Goal: Check status: Check status

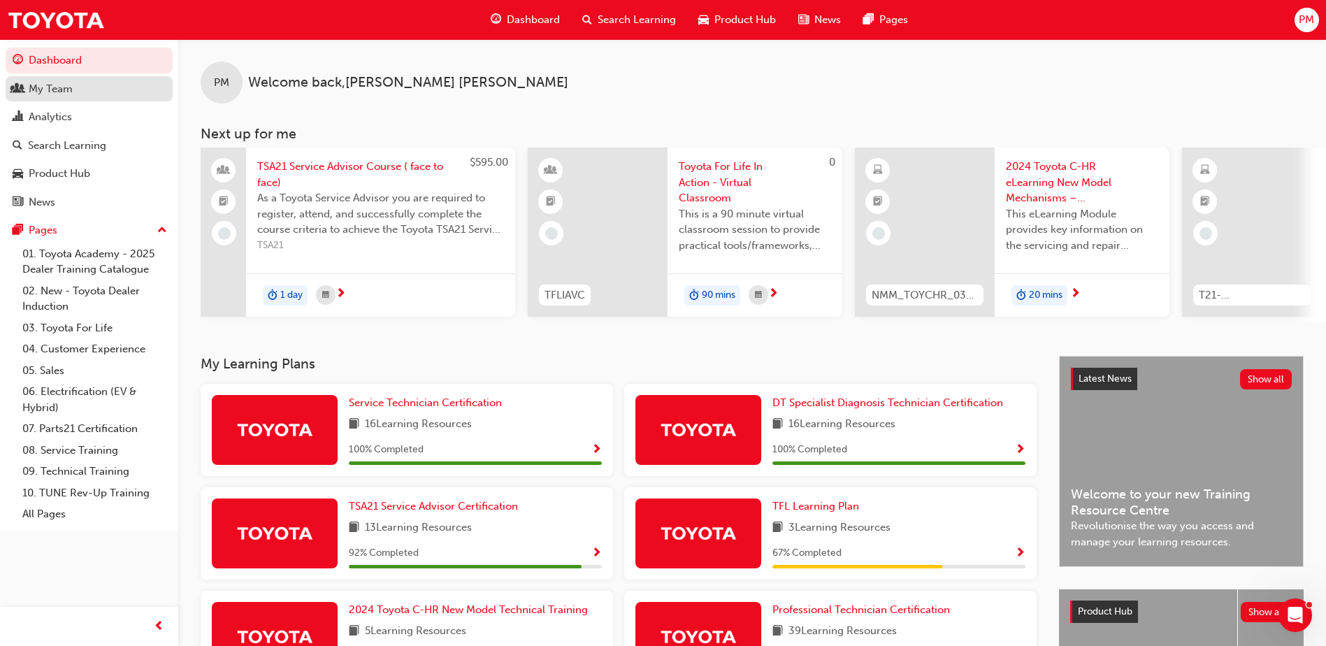
click at [62, 87] on div "My Team" at bounding box center [51, 89] width 44 height 16
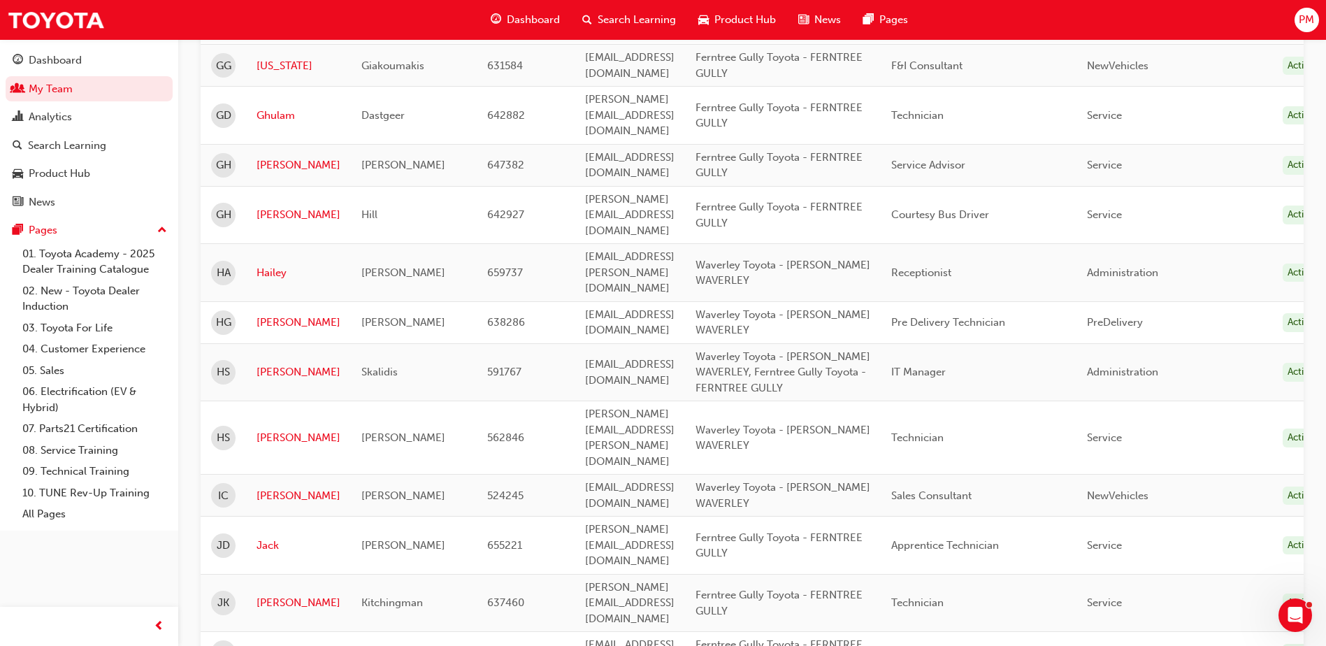
scroll to position [1907, 0]
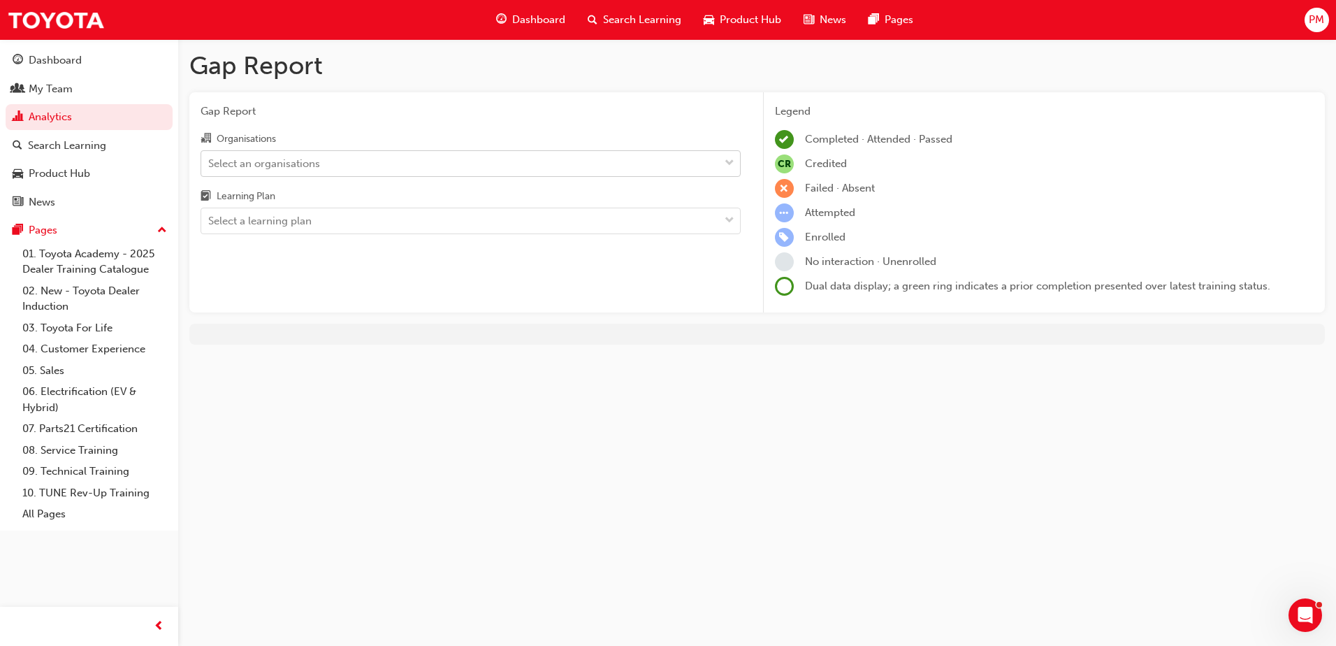
click at [331, 164] on div "Select an organisations" at bounding box center [460, 163] width 518 height 24
click at [210, 164] on input "Organisations Select an organisations" at bounding box center [208, 163] width 1 height 12
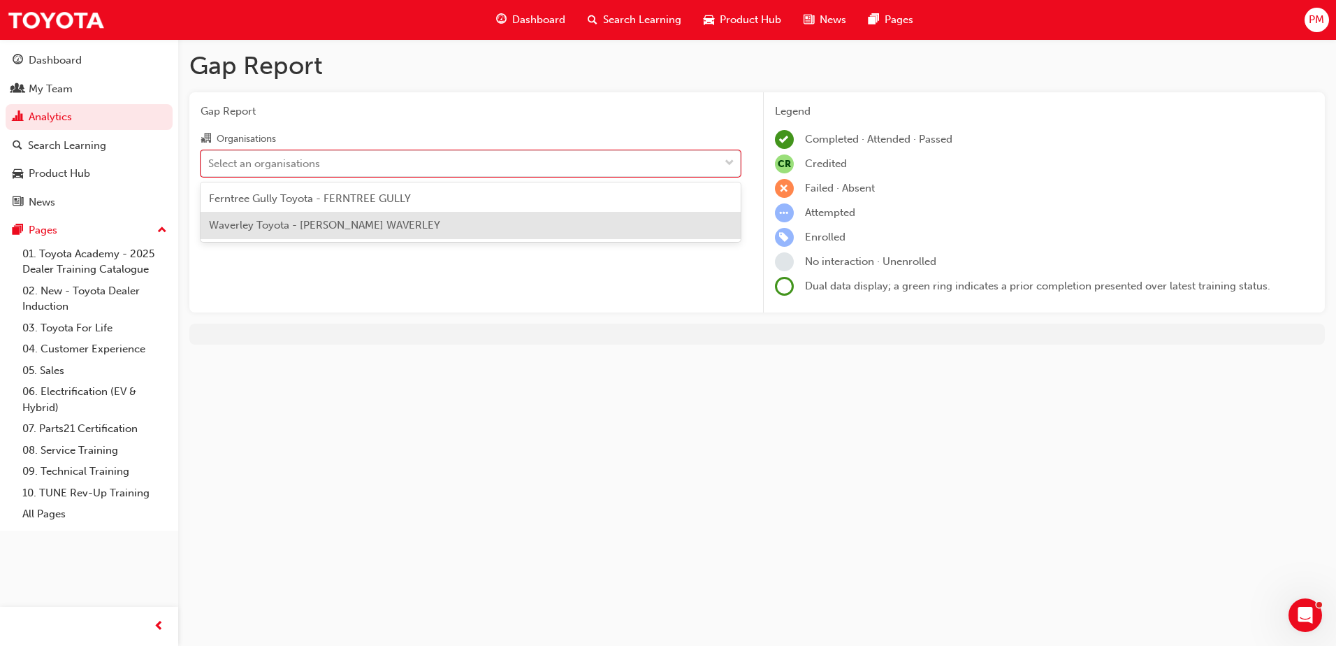
click at [329, 225] on span "Waverley Toyota - [PERSON_NAME] WAVERLEY" at bounding box center [324, 225] width 231 height 13
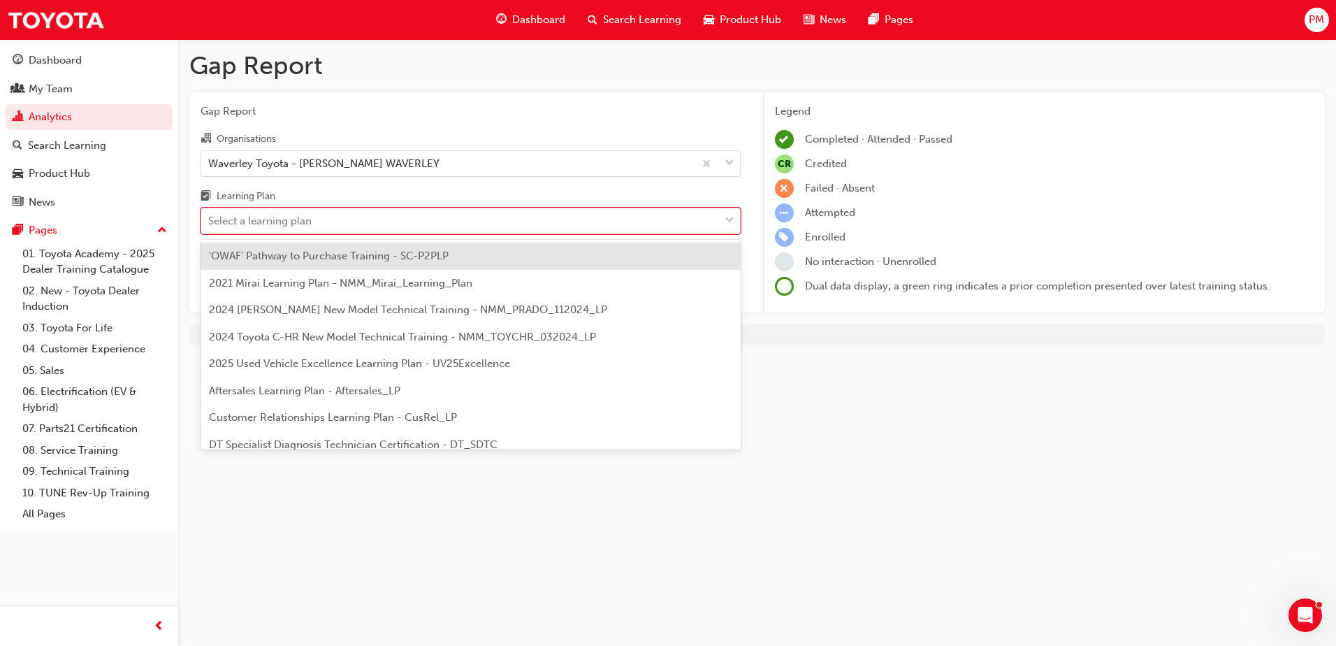
click at [321, 224] on div "Select a learning plan" at bounding box center [460, 221] width 518 height 24
click at [210, 224] on input "Learning Plan option 'OWAF' Pathway to Purchase Training - SC-P2PLP focused, 1 …" at bounding box center [208, 221] width 1 height 12
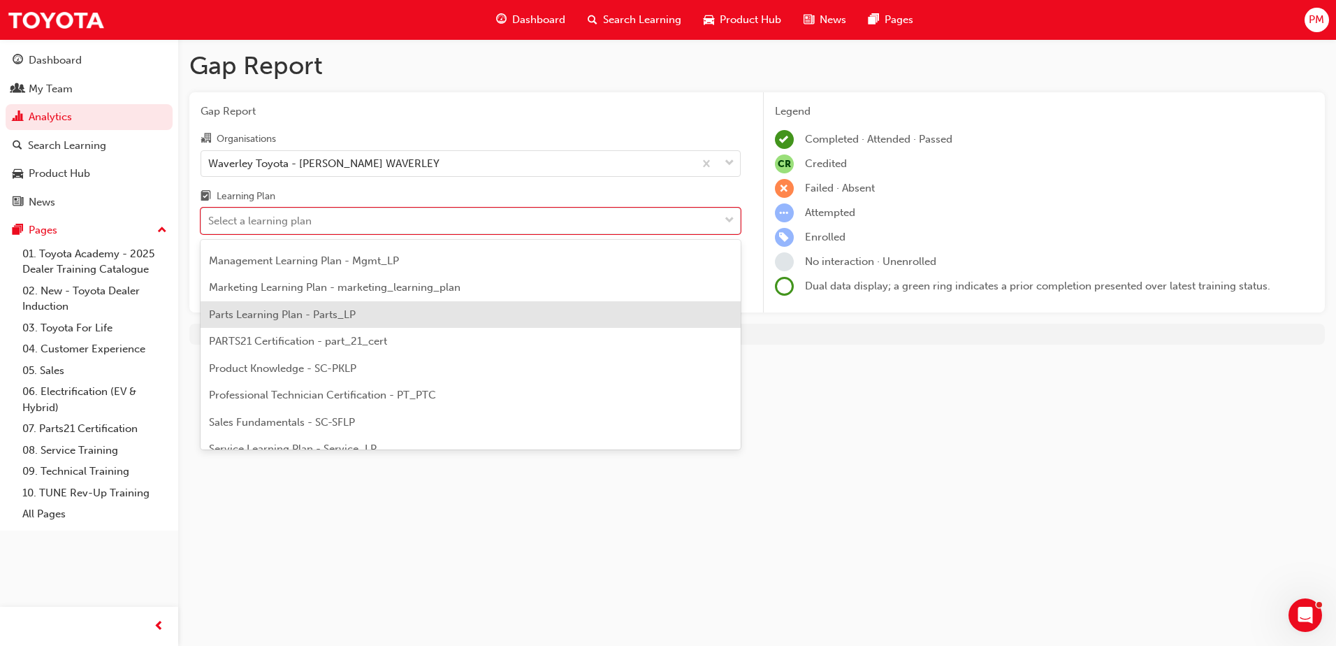
scroll to position [419, 0]
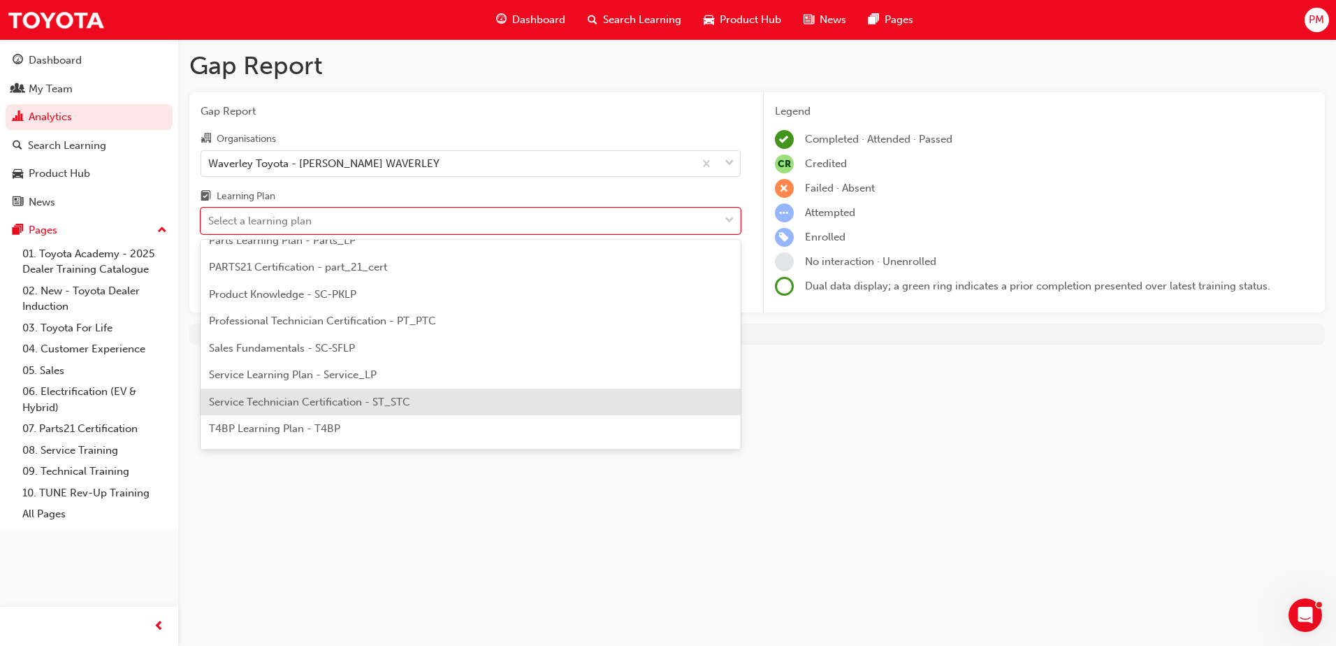
click at [289, 400] on span "Service Technician Certification - ST_STC" at bounding box center [309, 402] width 201 height 13
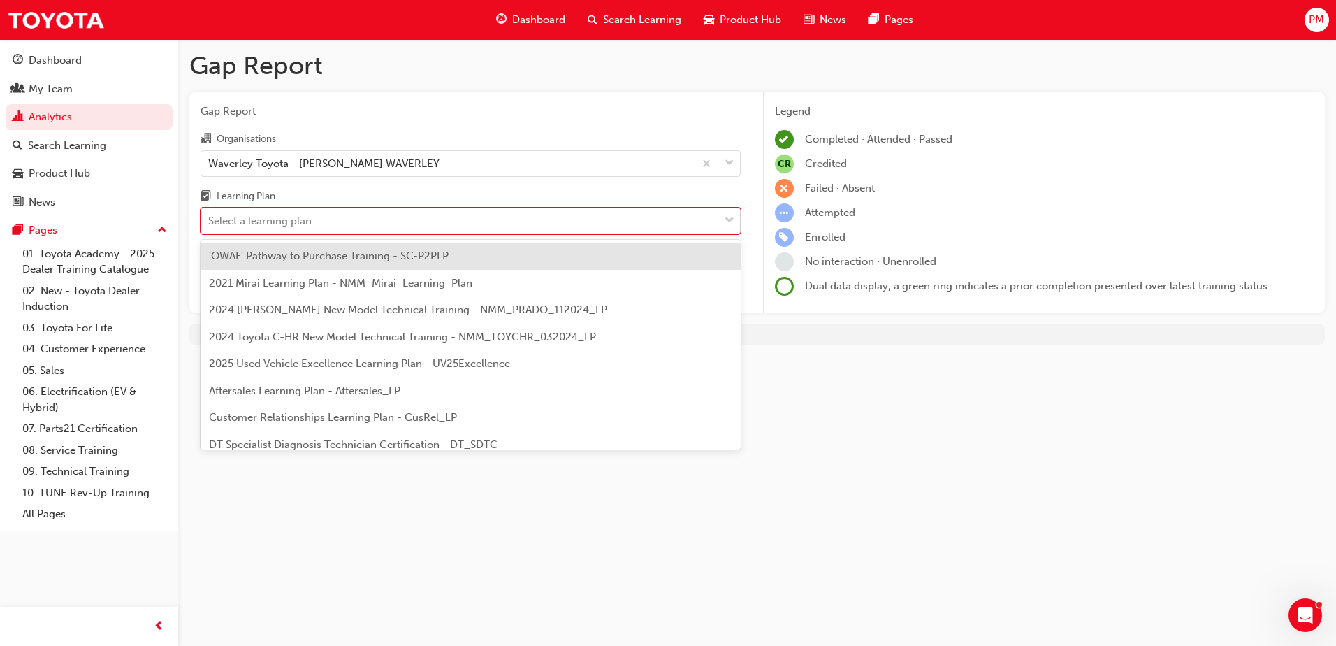
click at [730, 219] on span "down-icon" at bounding box center [730, 221] width 10 height 18
click at [210, 219] on input "Learning Plan option Service Technician Certification - ST_STC, selected. optio…" at bounding box center [208, 221] width 1 height 12
click at [397, 467] on div "Gap Report Gap Report Organisations Waverley Toyota - [PERSON_NAME] WAVERLEY Le…" at bounding box center [668, 323] width 1336 height 646
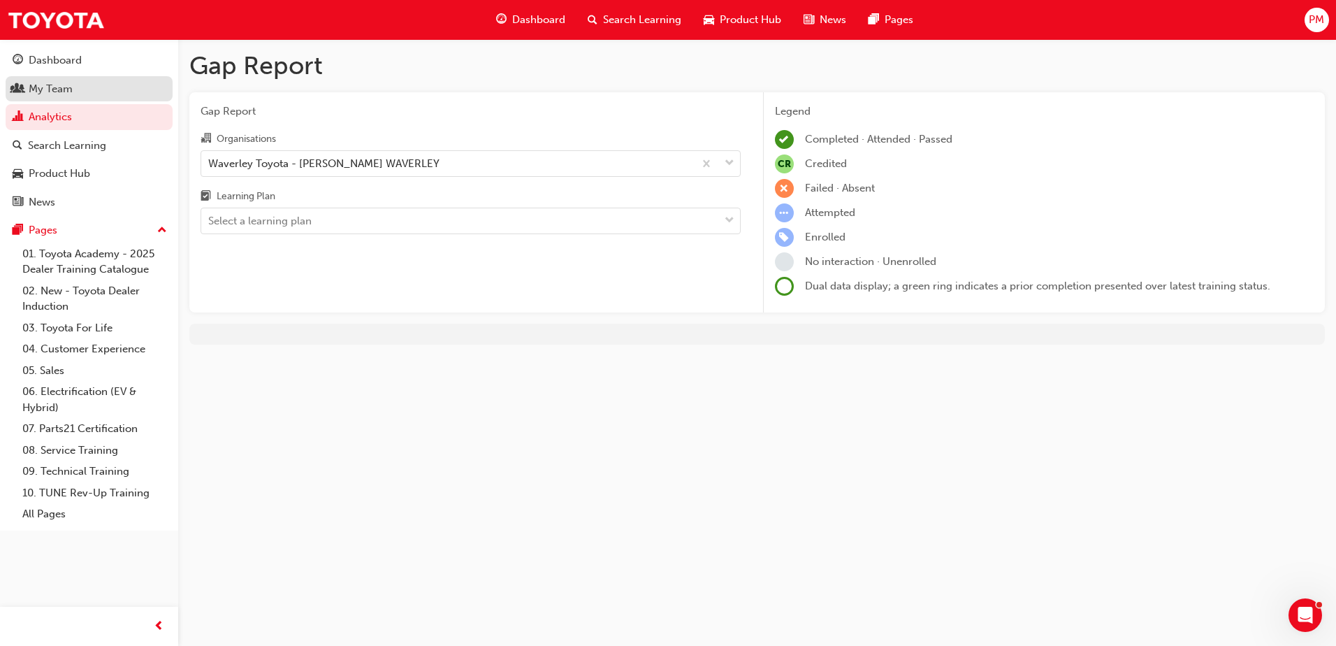
click at [55, 90] on div "My Team" at bounding box center [51, 89] width 44 height 16
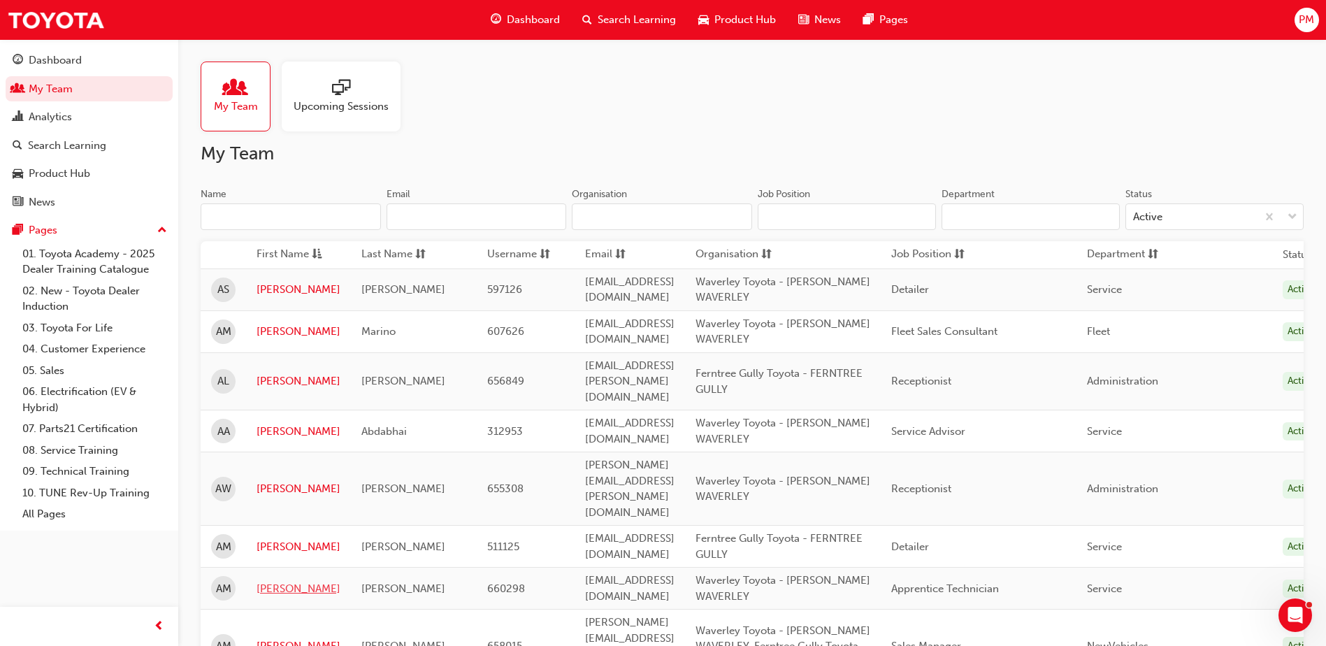
click at [279, 581] on link "[PERSON_NAME]" at bounding box center [299, 589] width 84 height 16
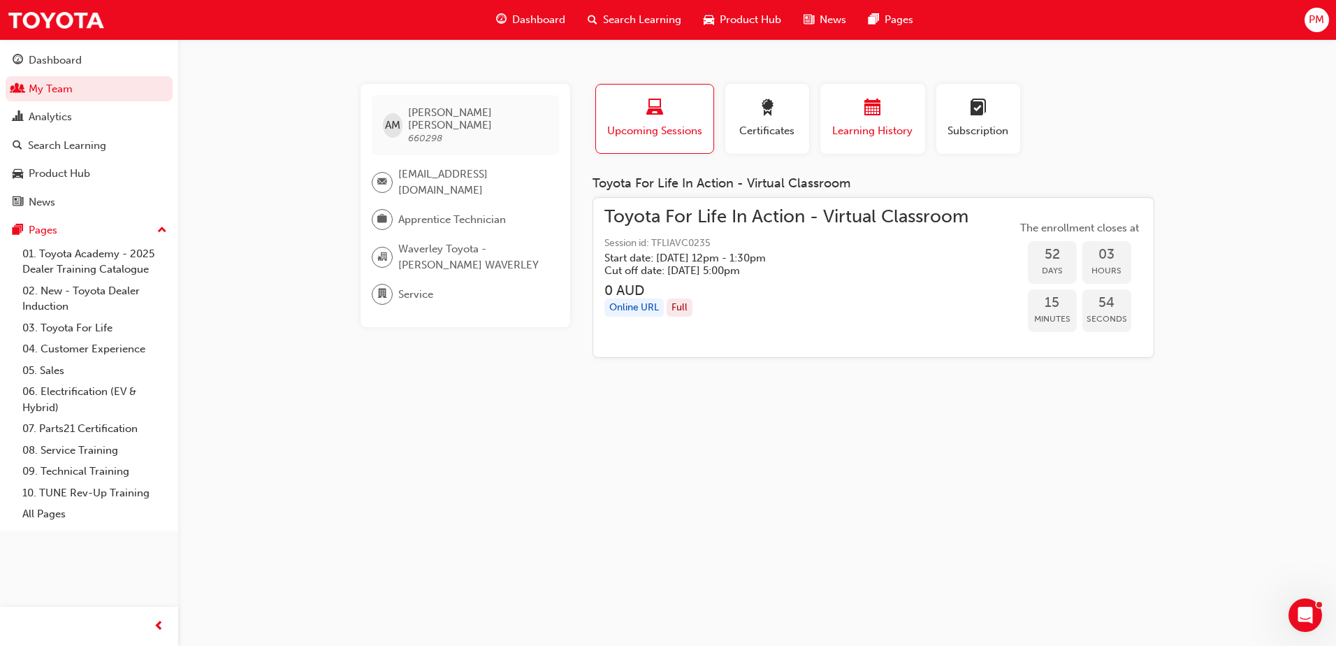
click at [882, 116] on div "button" at bounding box center [873, 110] width 84 height 22
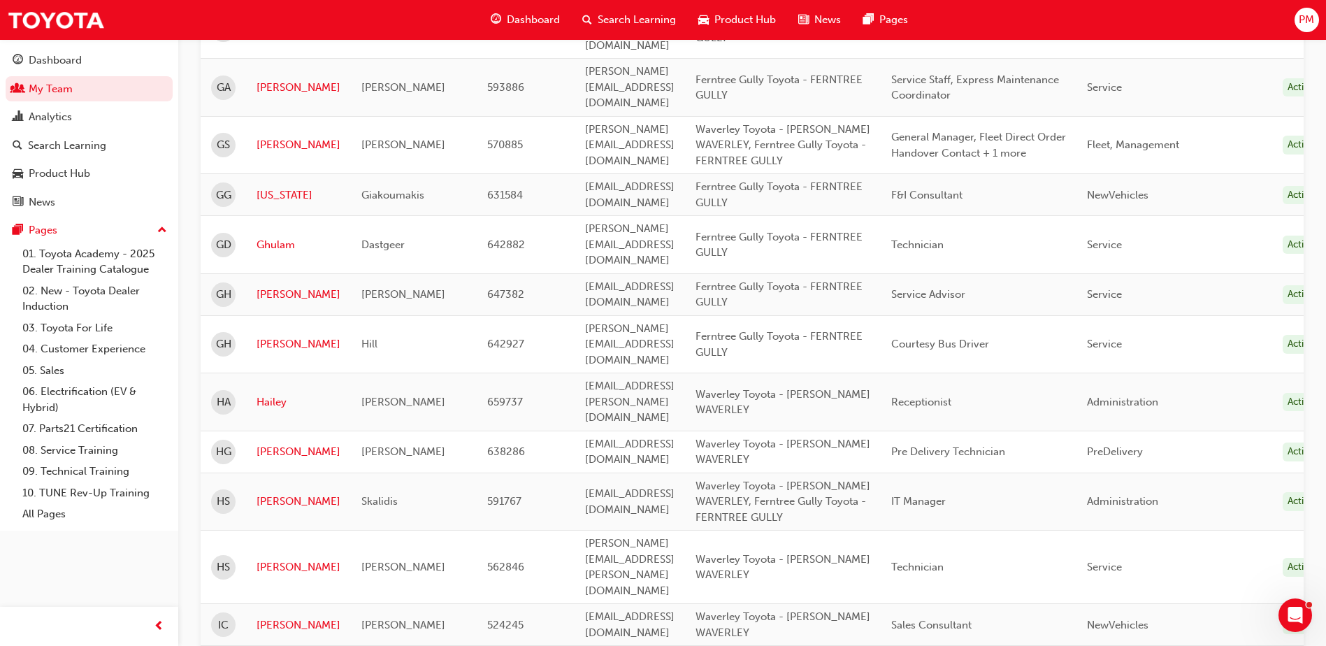
scroll to position [1747, 0]
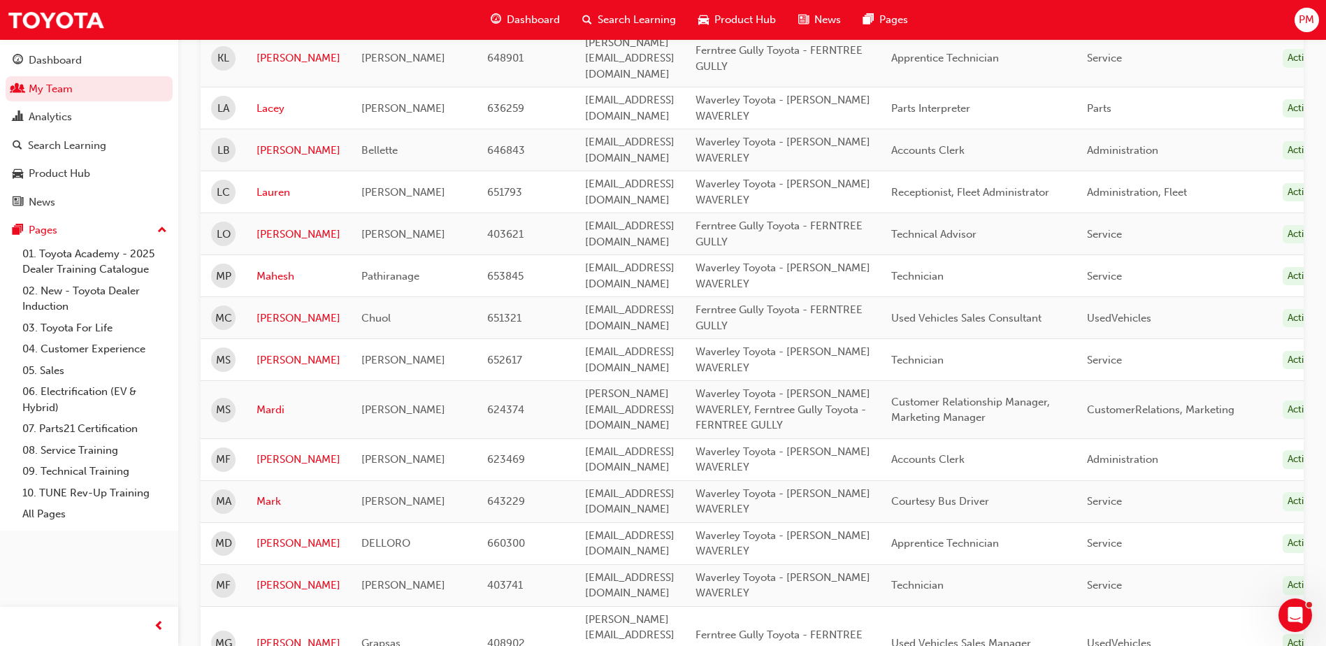
scroll to position [209, 0]
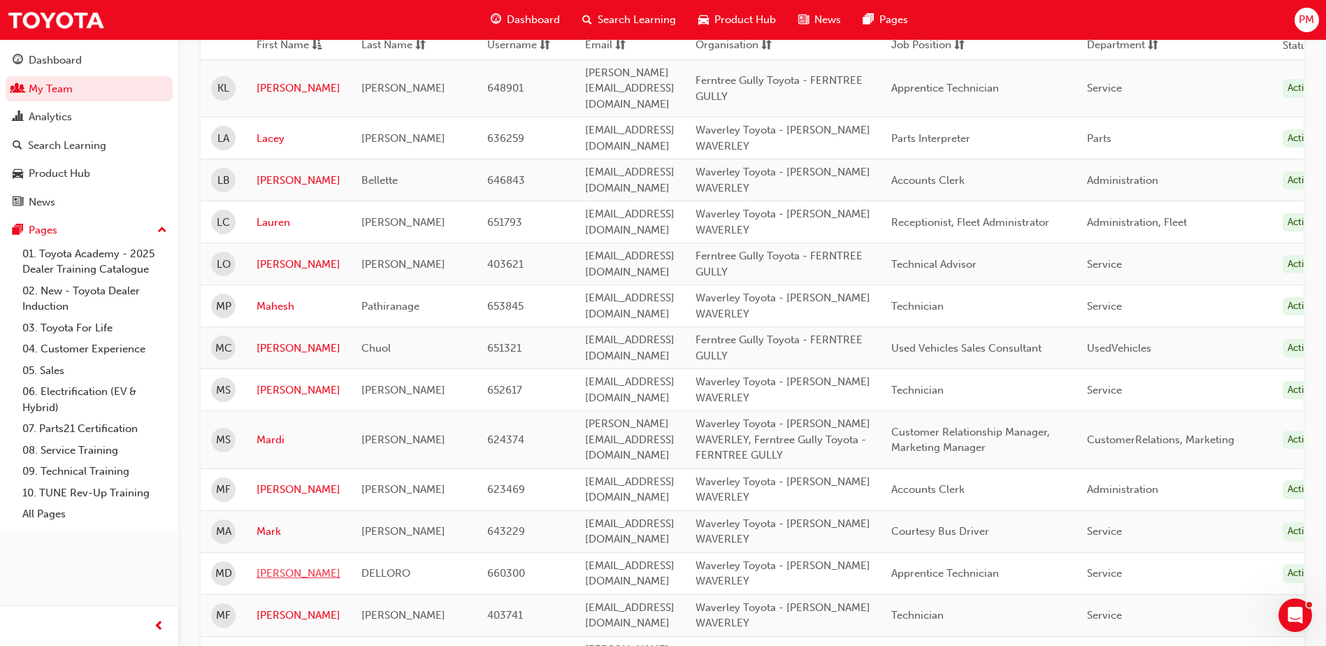
click at [284, 565] on link "[PERSON_NAME]" at bounding box center [299, 573] width 84 height 16
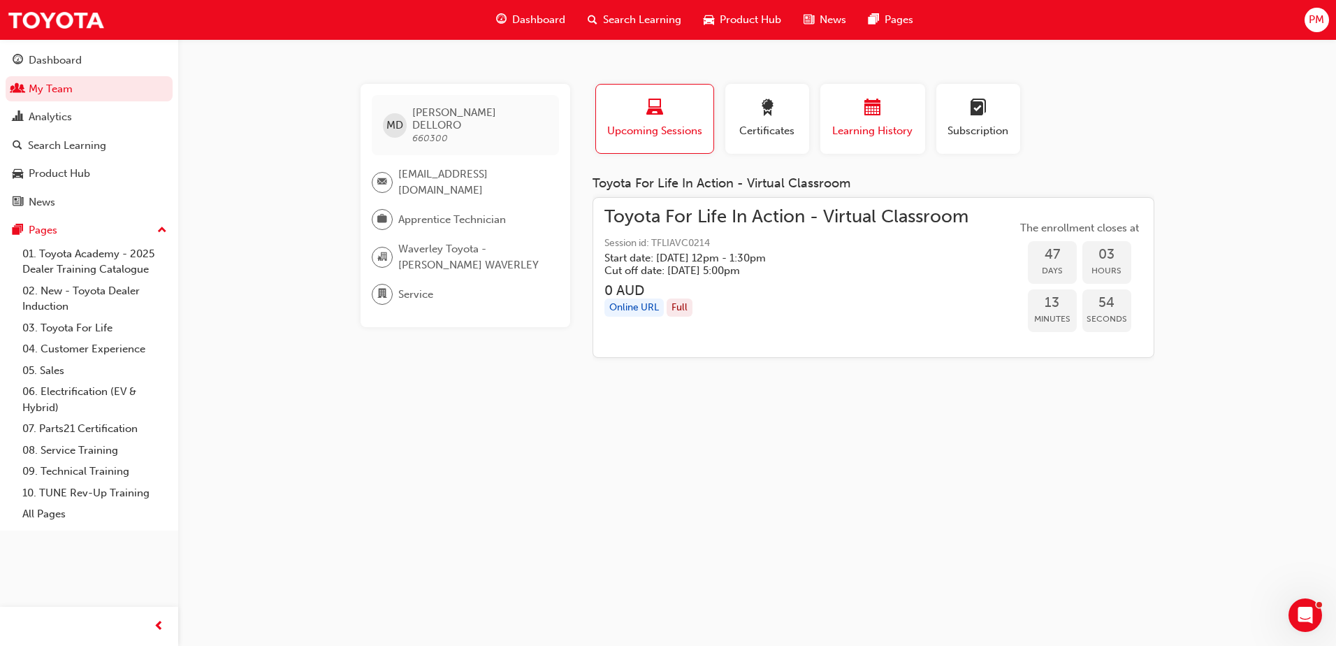
click at [877, 126] on span "Learning History" at bounding box center [873, 131] width 84 height 16
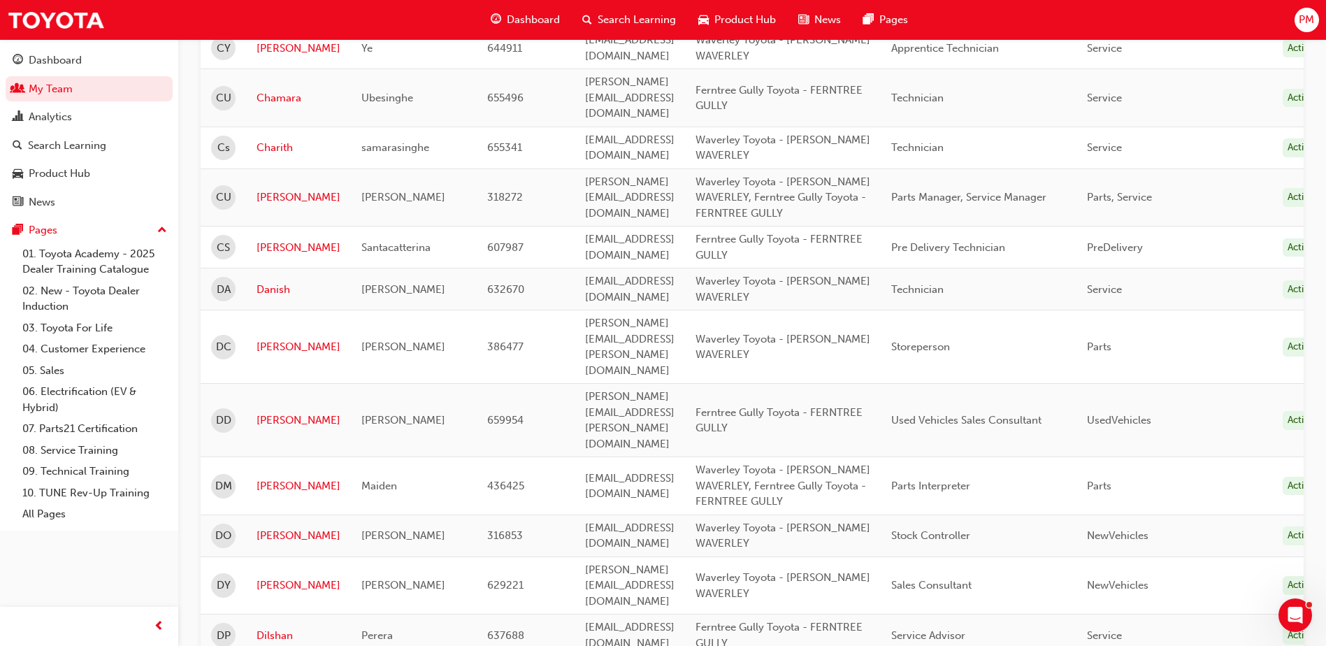
scroll to position [908, 0]
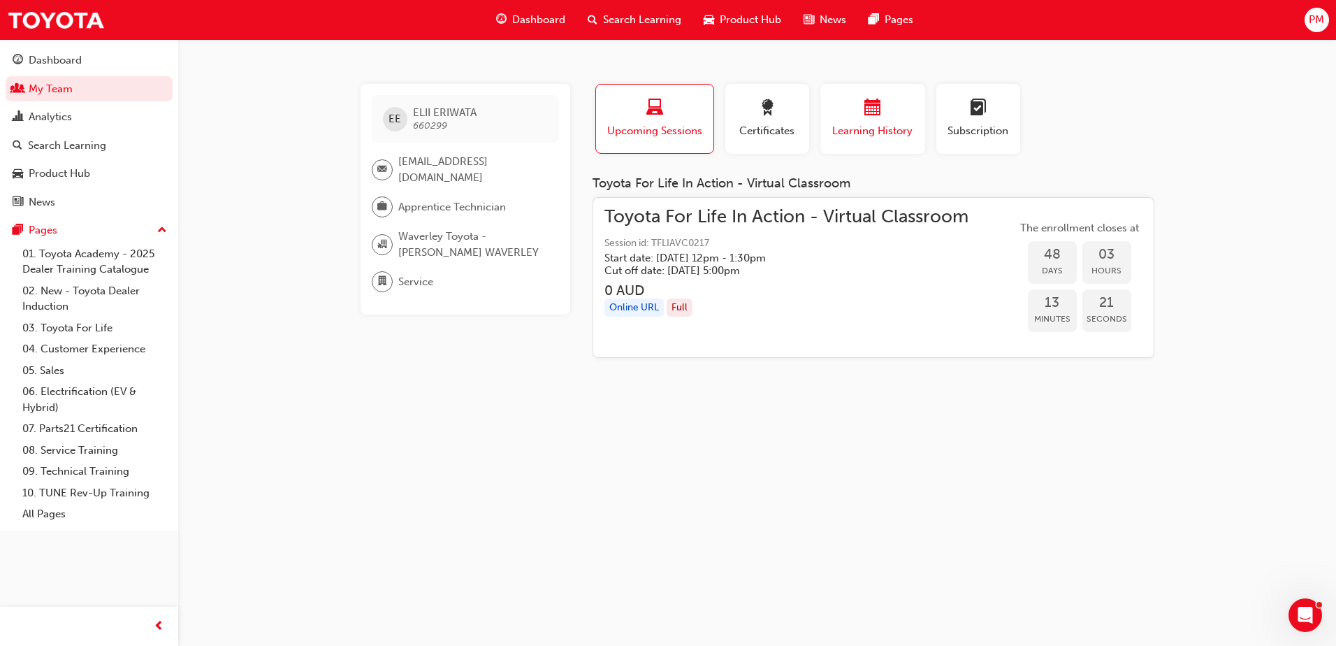
click at [867, 131] on span "Learning History" at bounding box center [873, 131] width 84 height 16
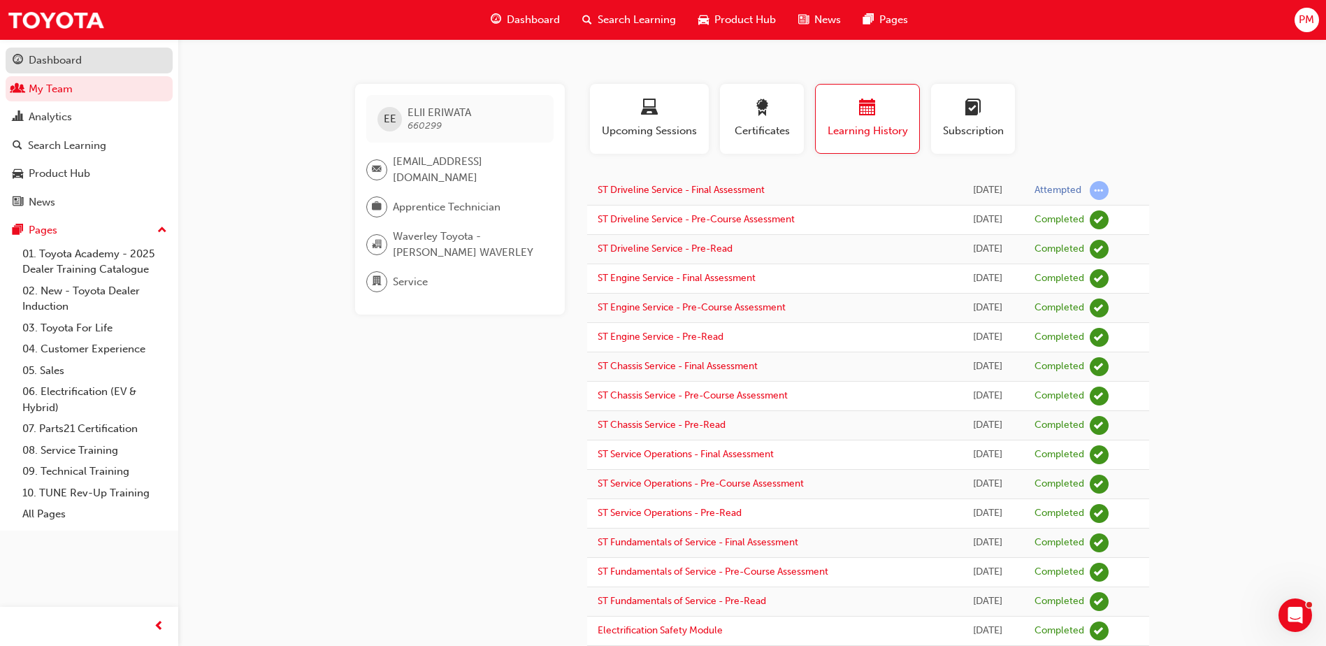
click at [56, 58] on div "Dashboard" at bounding box center [55, 60] width 53 height 16
